Goal: Information Seeking & Learning: Learn about a topic

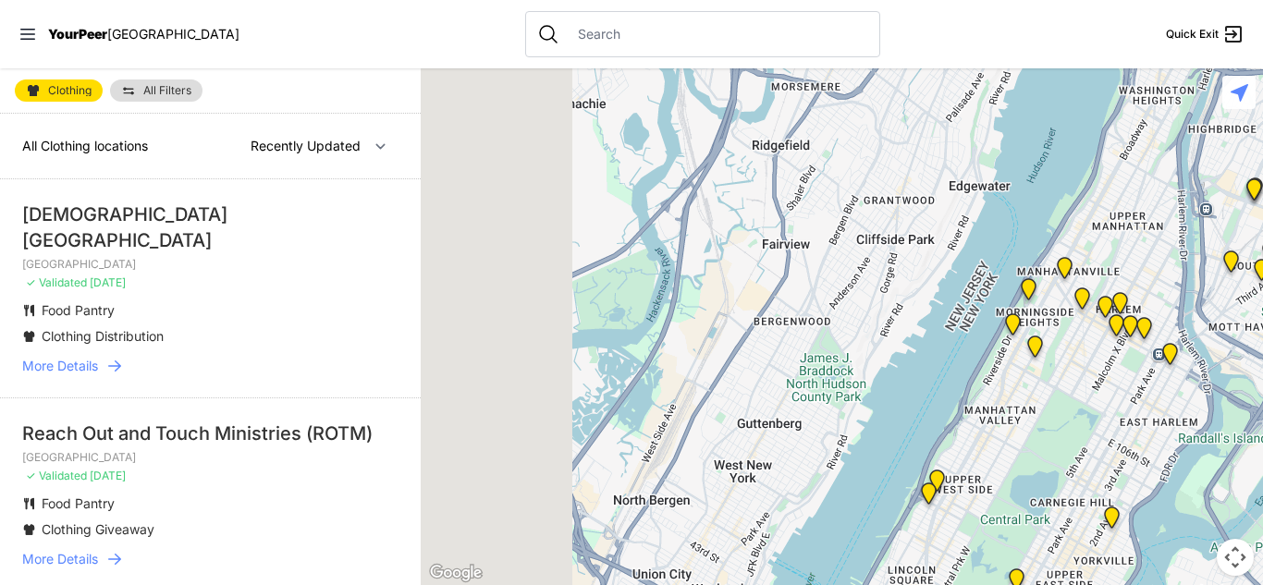
drag, startPoint x: 1054, startPoint y: 200, endPoint x: 1256, endPoint y: 366, distance: 262.0
click at [1256, 366] on div at bounding box center [842, 326] width 842 height 517
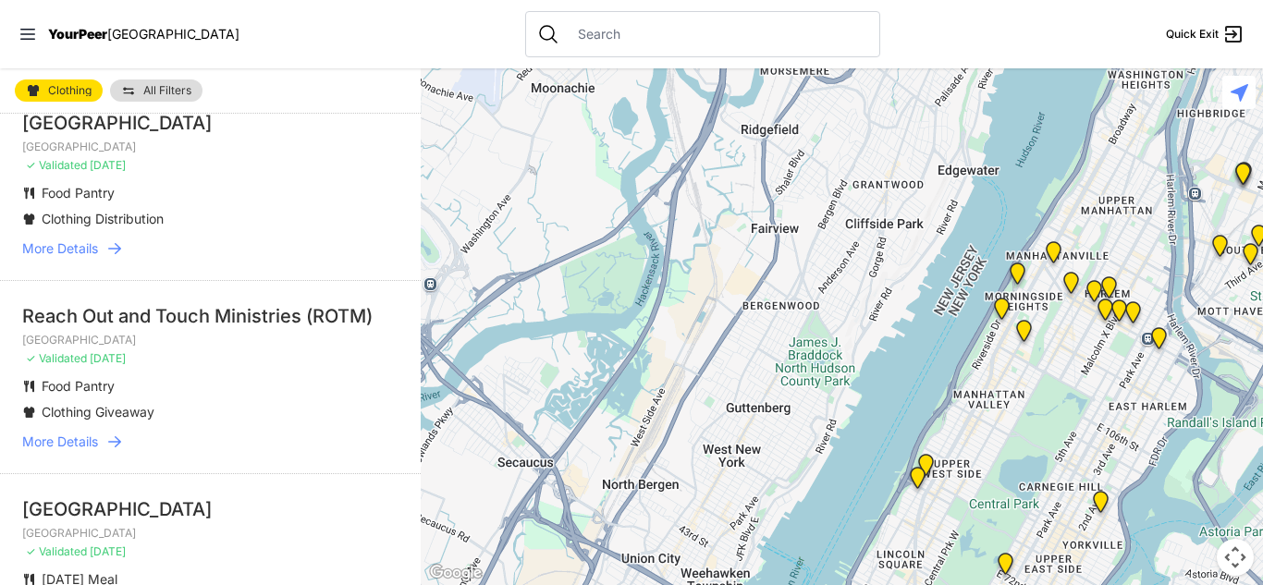
scroll to position [43, 0]
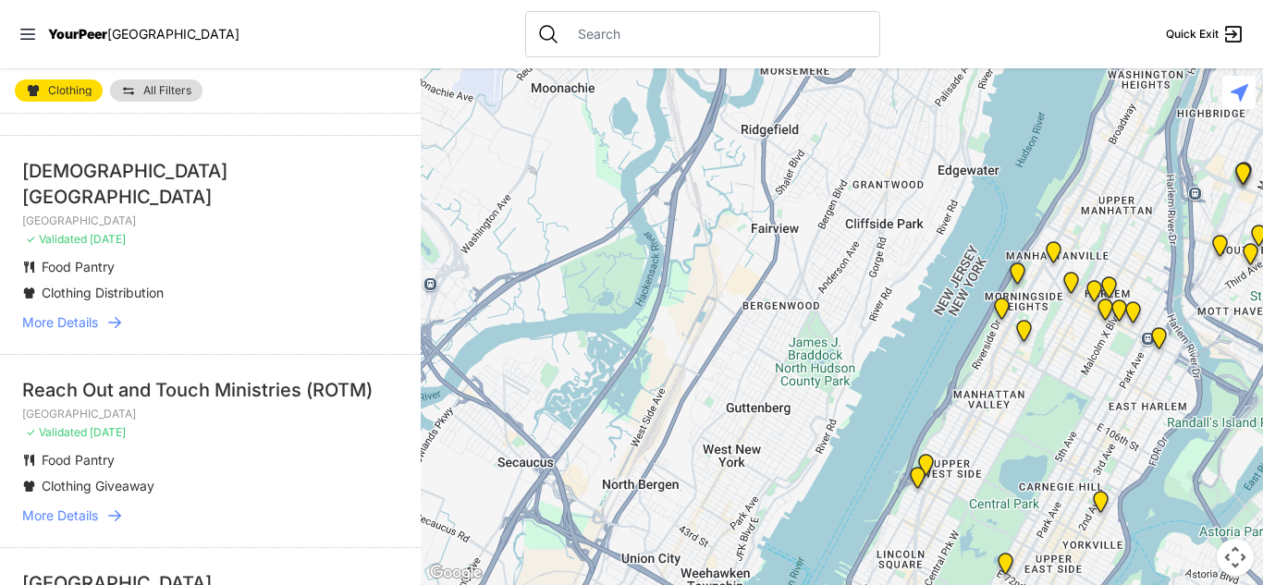
click at [58, 313] on span "More Details" at bounding box center [60, 322] width 76 height 18
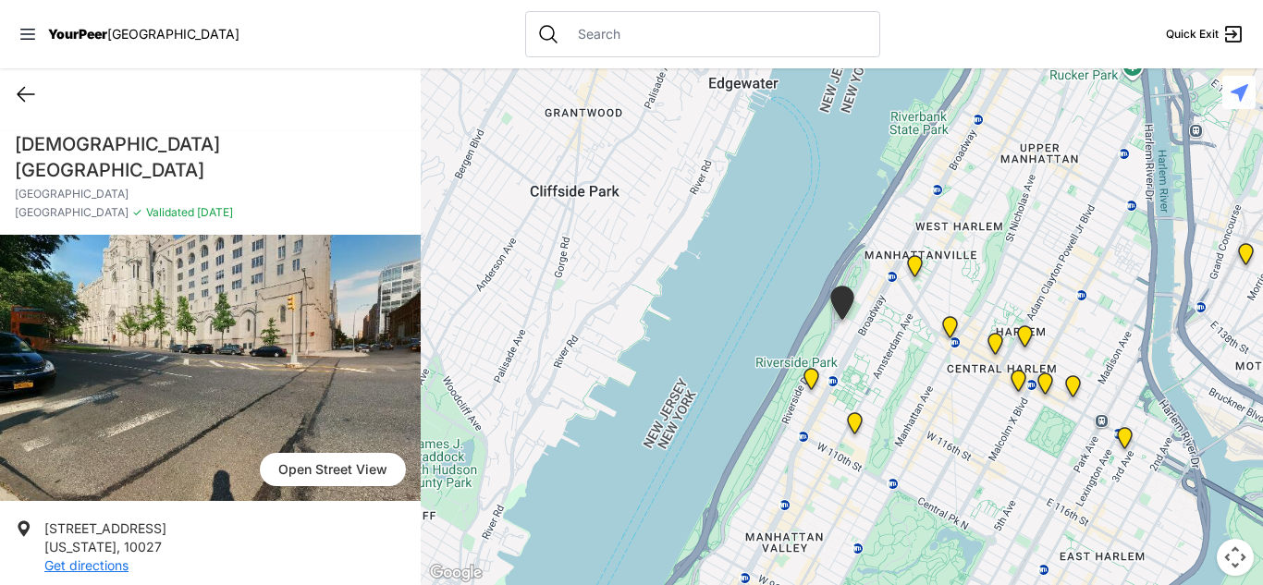
click at [22, 88] on icon at bounding box center [26, 95] width 17 height 14
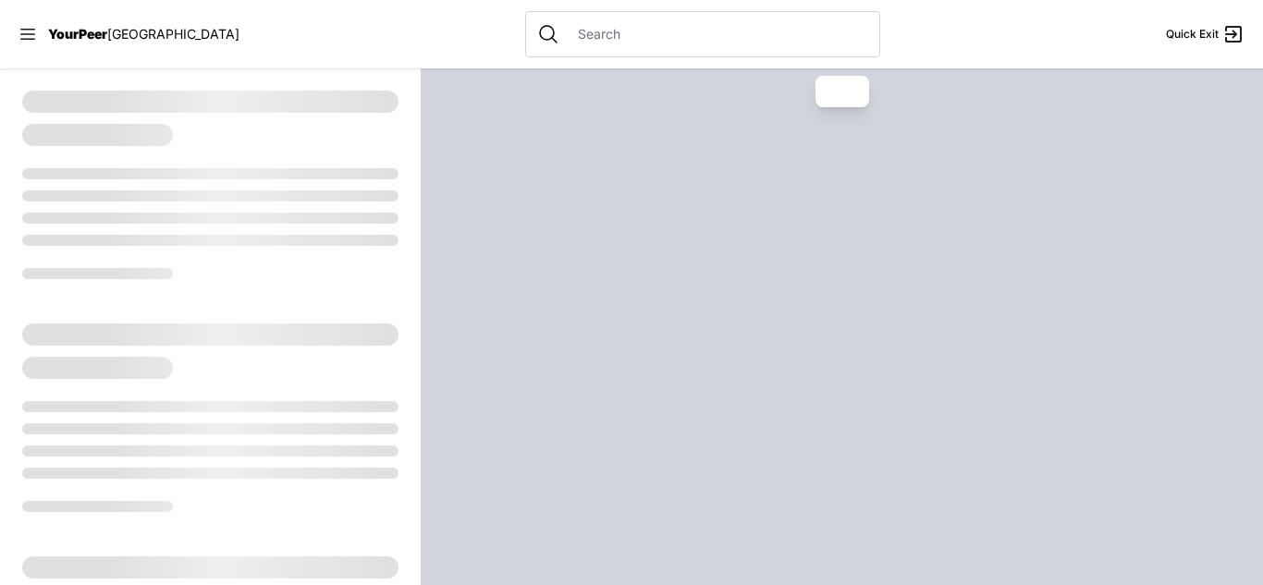
select select "recentlyUpdated"
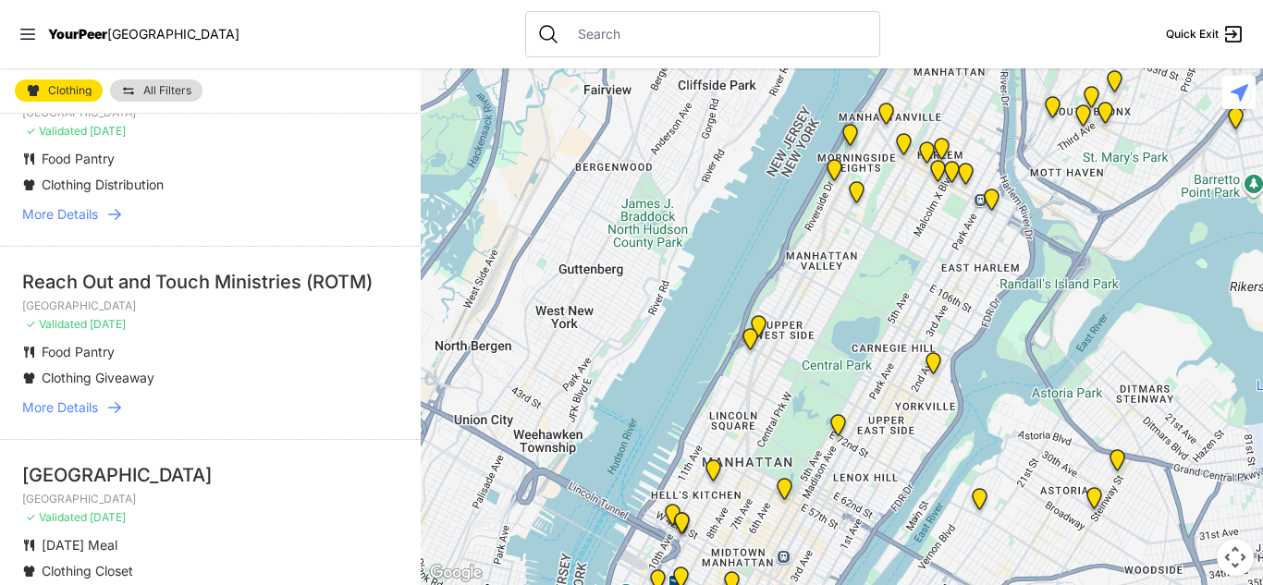
scroll to position [183, 0]
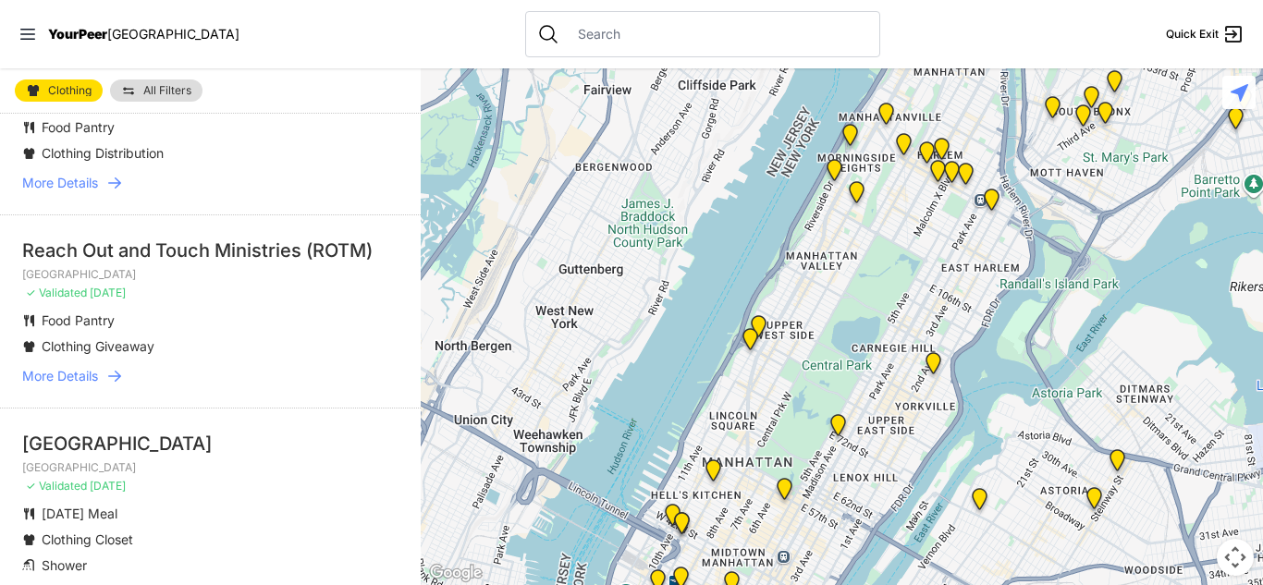
click at [89, 367] on span "More Details" at bounding box center [60, 376] width 76 height 18
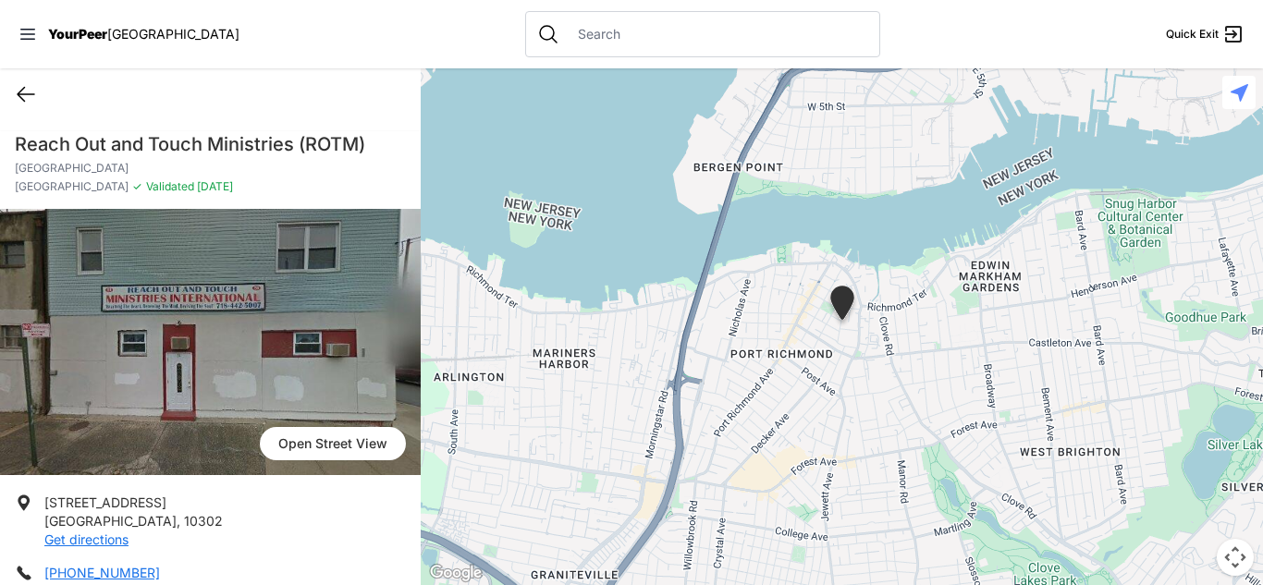
click at [19, 97] on icon at bounding box center [26, 95] width 17 height 14
select select "recentlyUpdated"
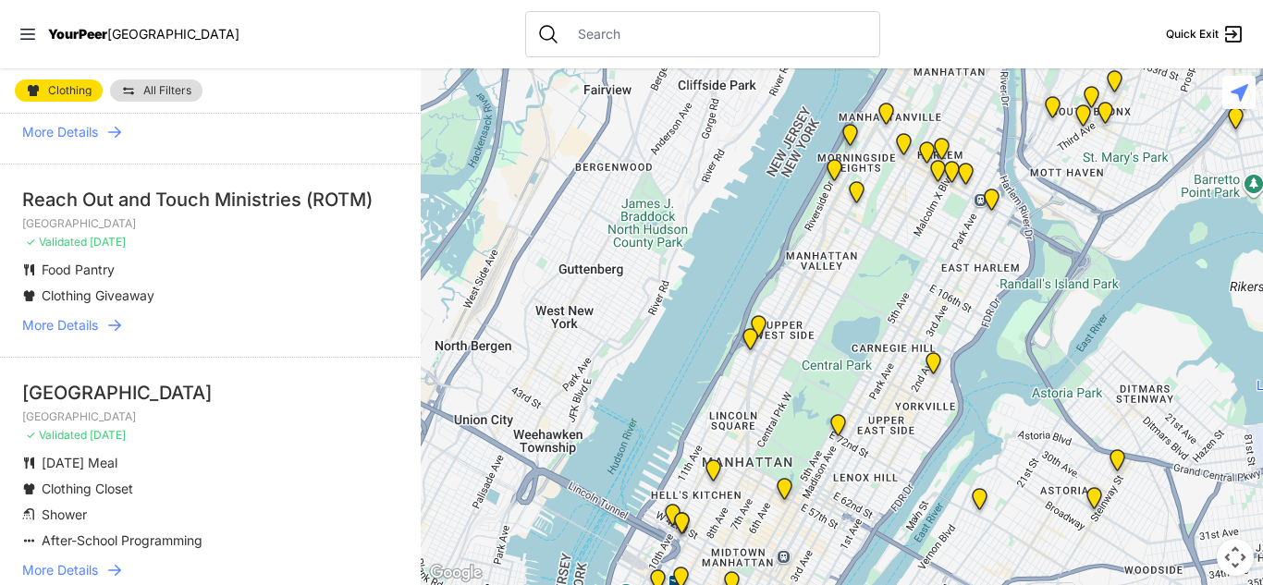
scroll to position [308, 0]
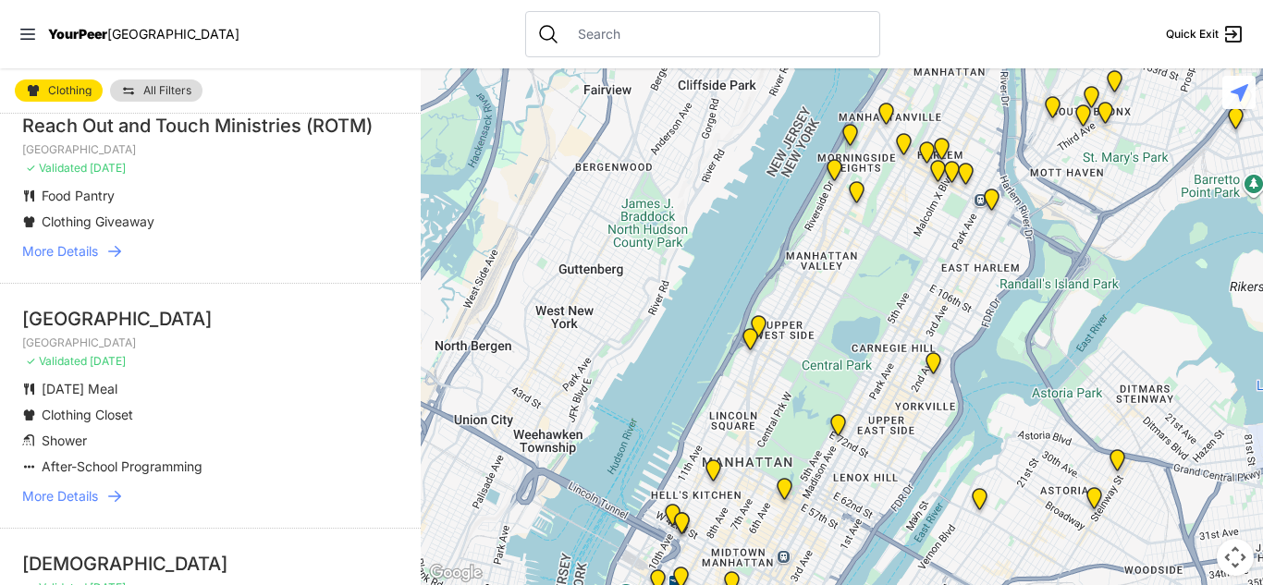
click at [73, 487] on span "More Details" at bounding box center [60, 496] width 76 height 18
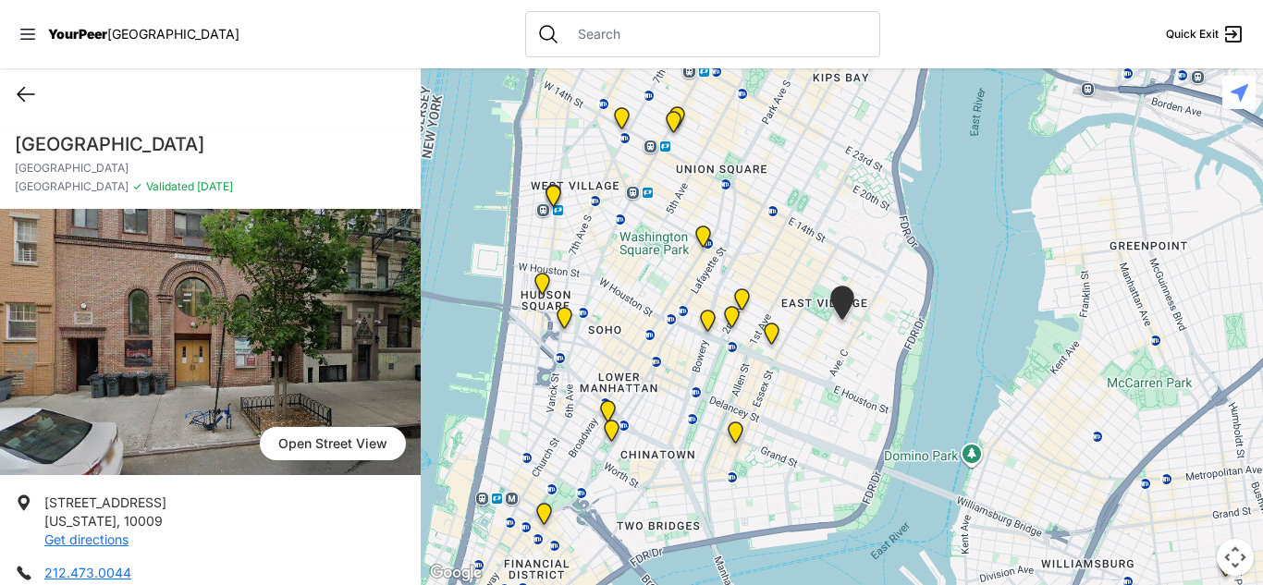
click at [28, 95] on icon at bounding box center [26, 94] width 22 height 22
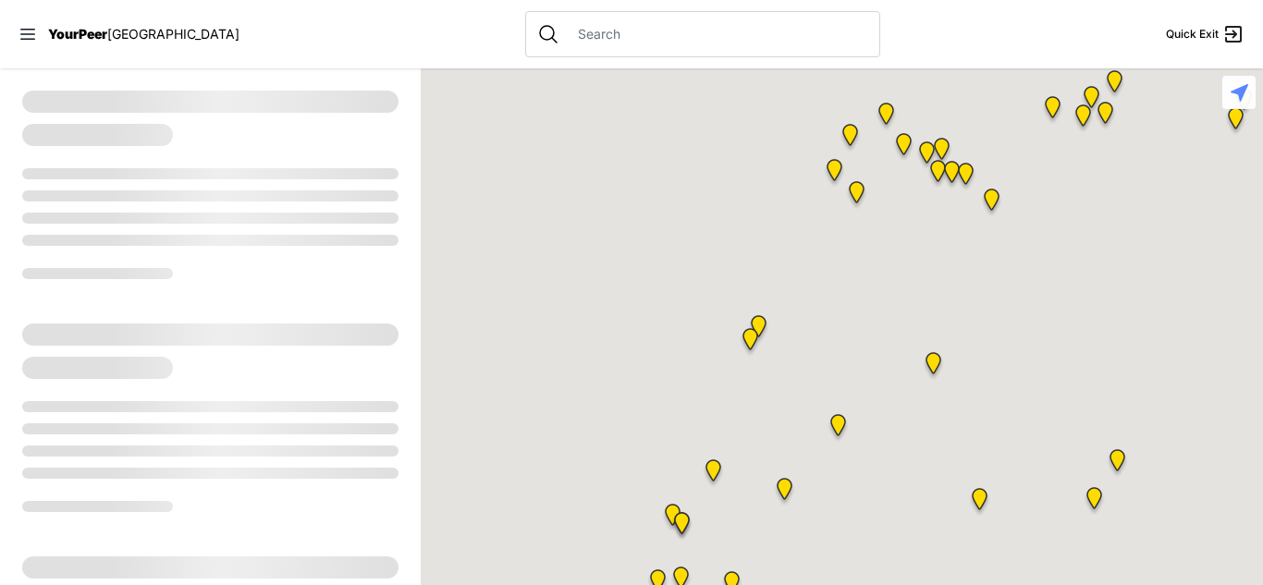
select select "recentlyUpdated"
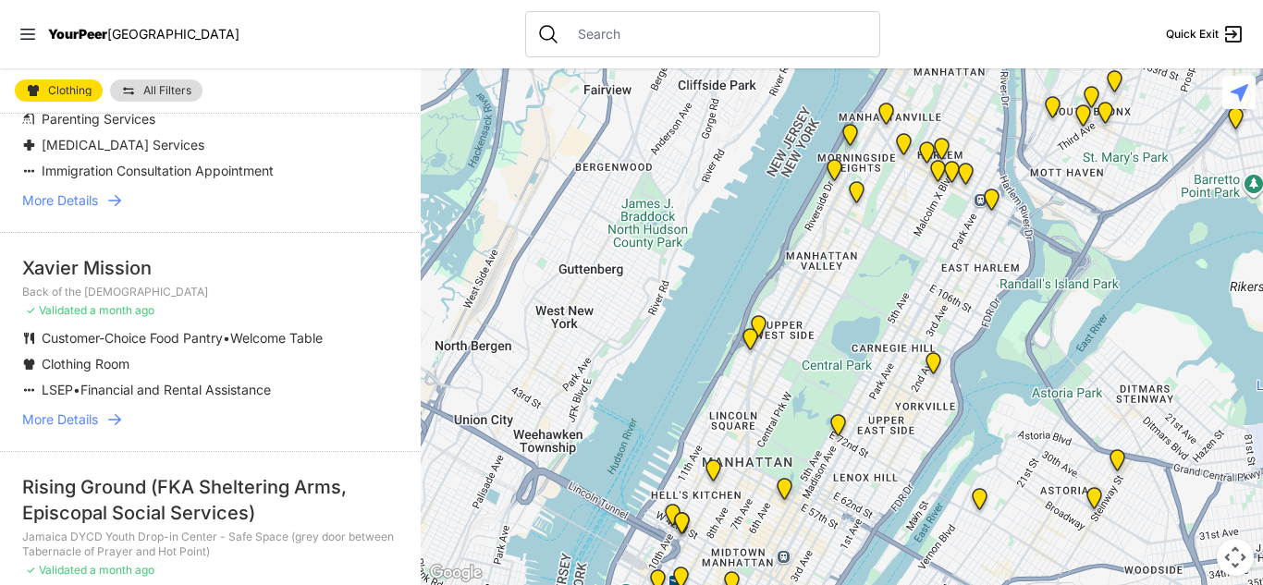
scroll to position [1233, 0]
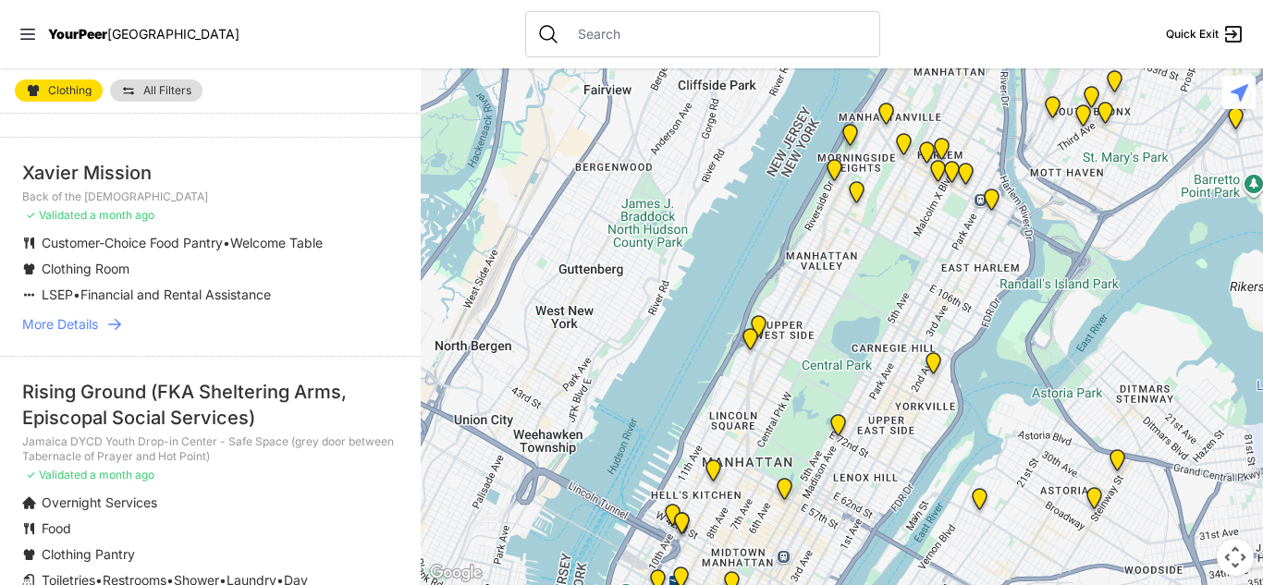
click at [88, 315] on span "More Details" at bounding box center [60, 324] width 76 height 18
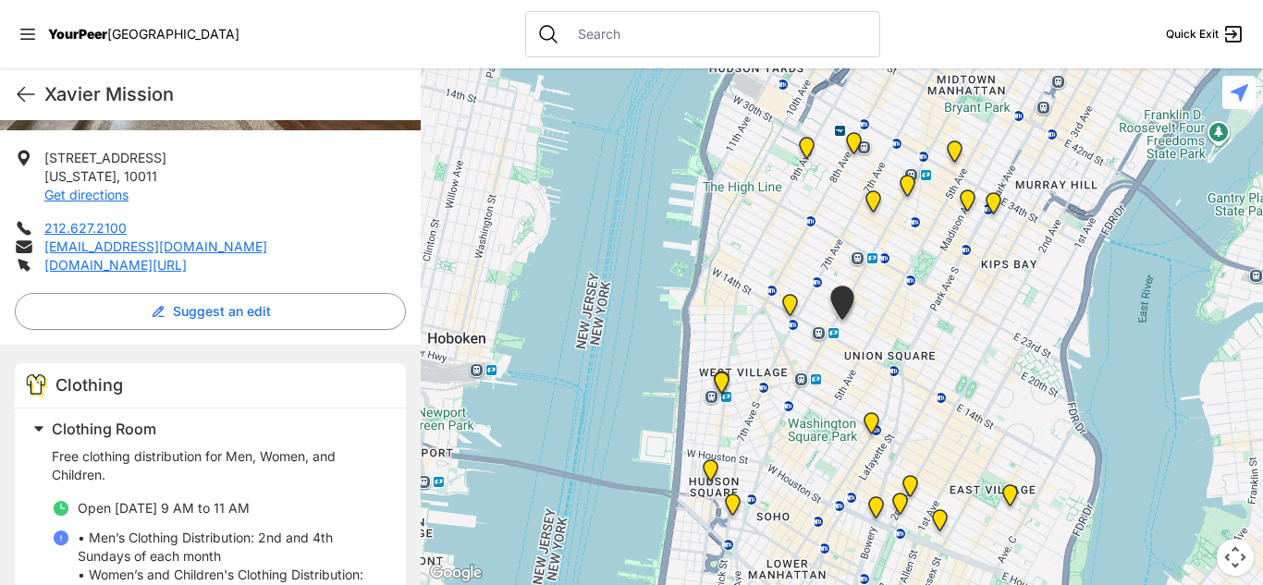
scroll to position [349, 0]
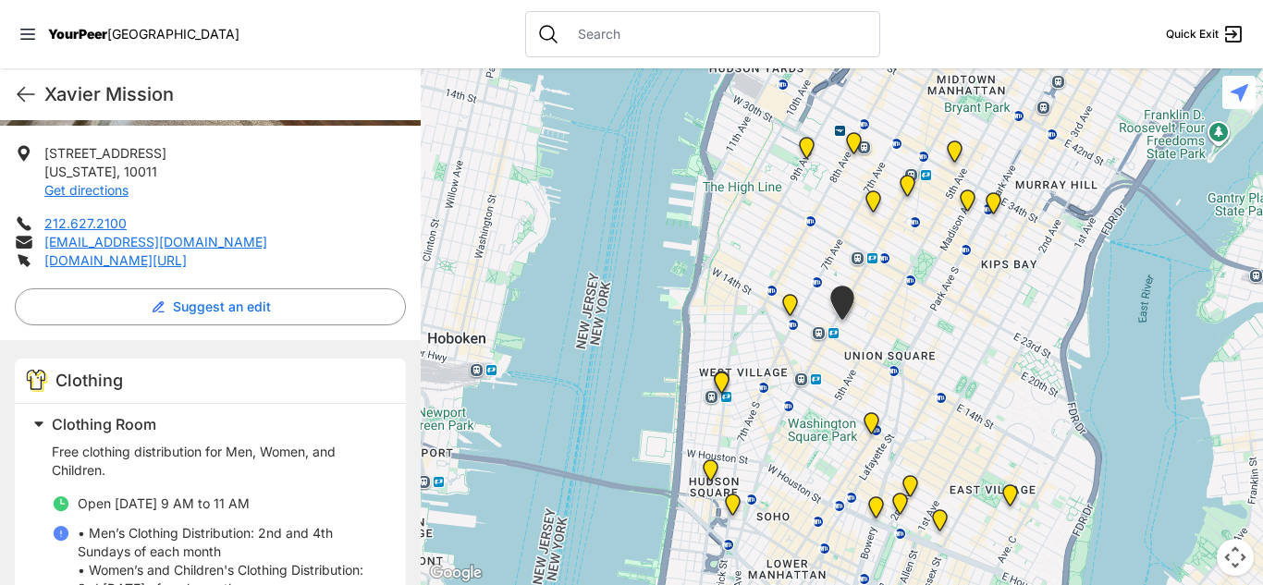
click at [436, 393] on div at bounding box center [842, 326] width 842 height 517
